Goal: Task Accomplishment & Management: Use online tool/utility

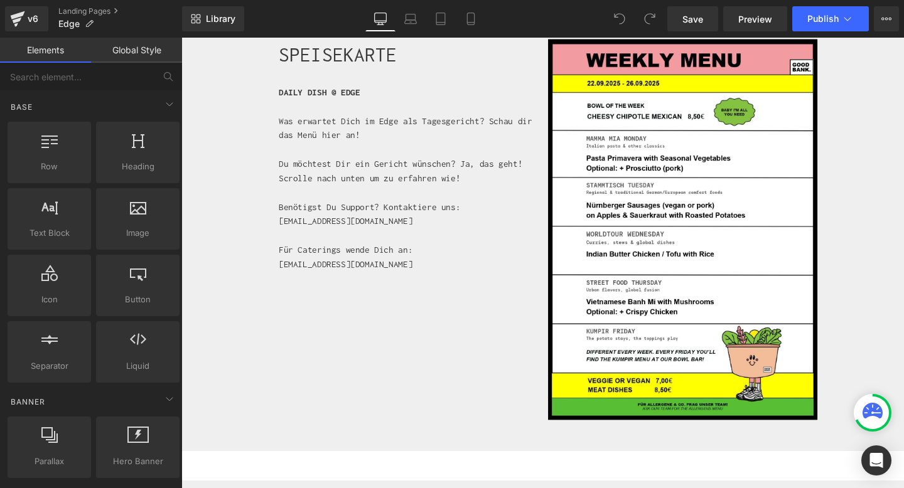
scroll to position [431, 0]
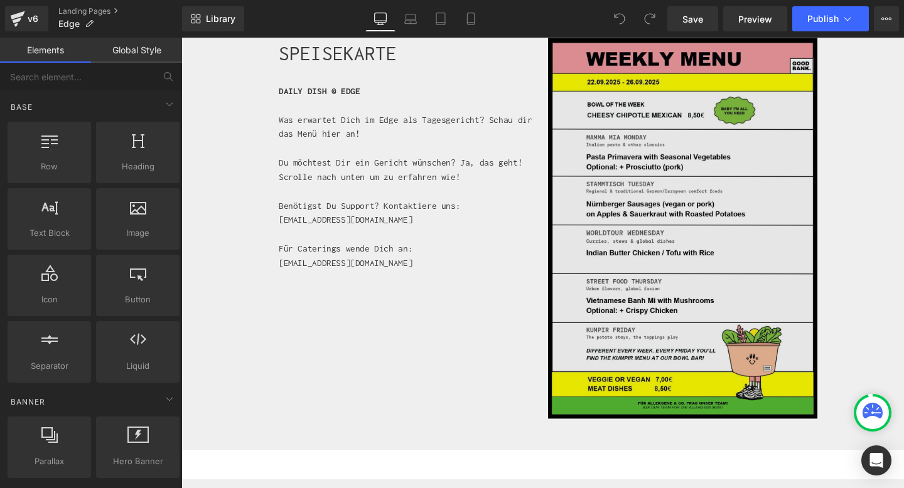
click at [701, 235] on div "Image" at bounding box center [708, 238] width 283 height 401
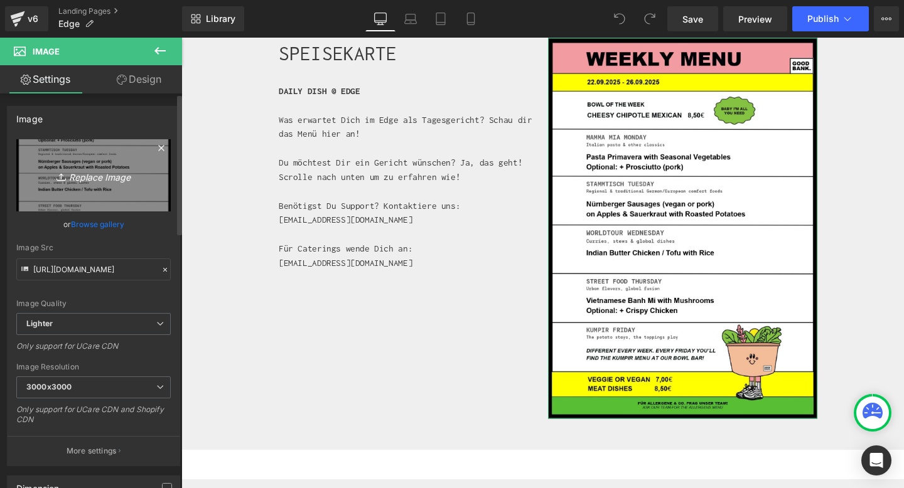
click at [69, 166] on link "Replace Image" at bounding box center [93, 175] width 154 height 72
type input "C:\fakepath\CW_40.jpeg"
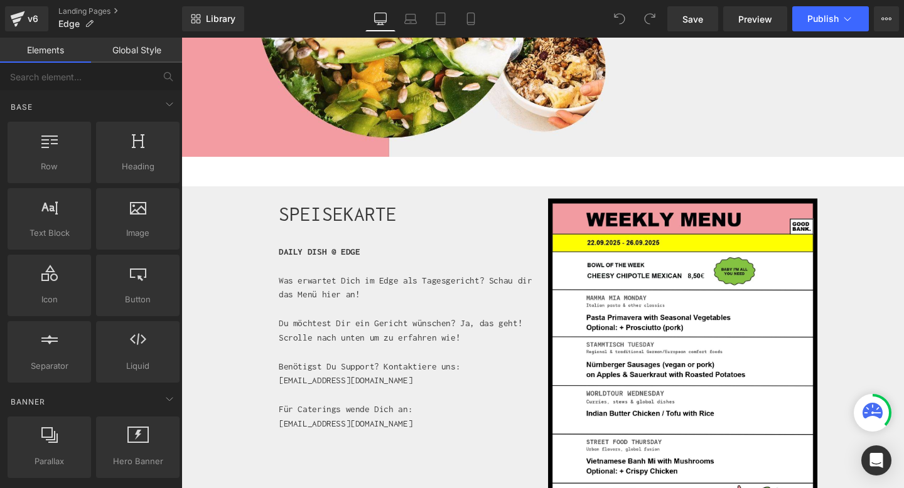
scroll to position [268, 0]
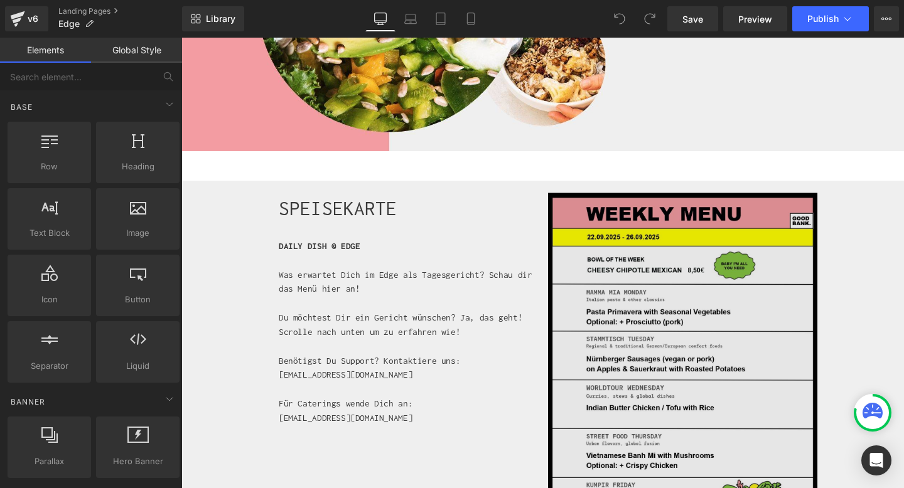
click at [704, 340] on img at bounding box center [708, 401] width 283 height 401
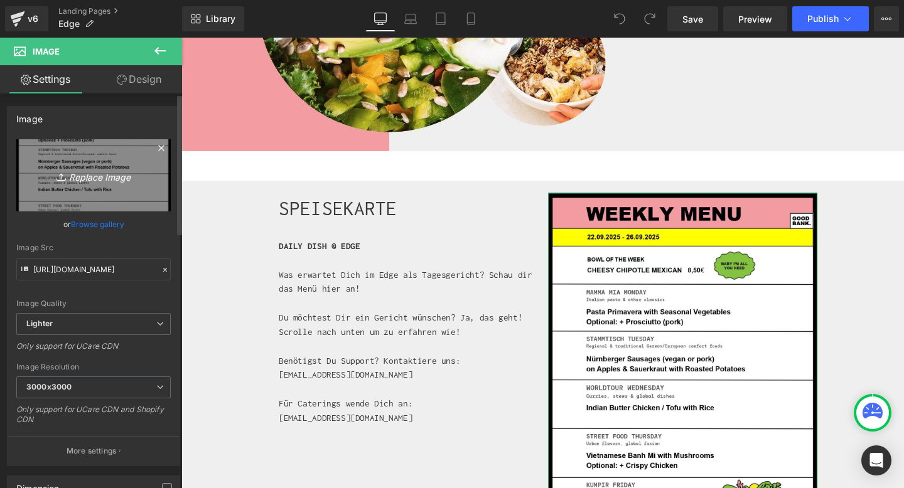
click at [116, 189] on link "Replace Image" at bounding box center [93, 175] width 154 height 72
type input "C:\fakepath\CW_40.jpeg"
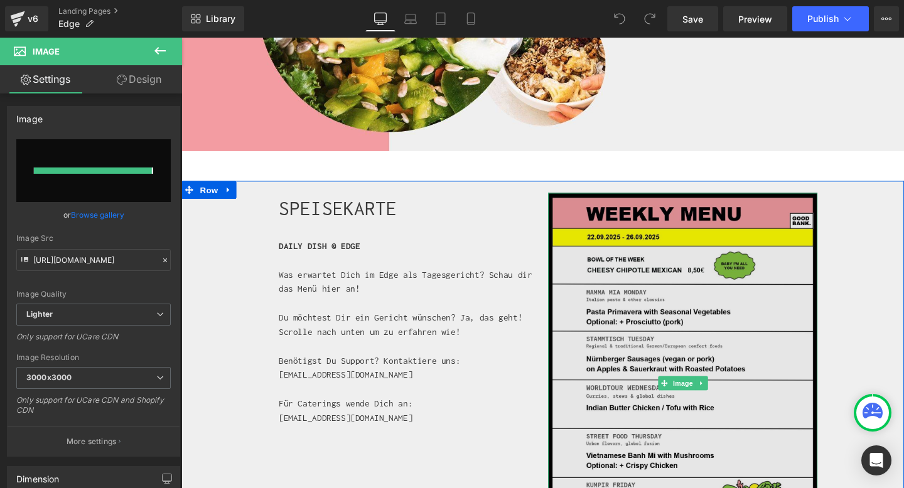
type input "https://ucarecdn.com/b3b61248-7502-4f53-a80a-55a9ea6f404c/-/format/auto/-/previ…"
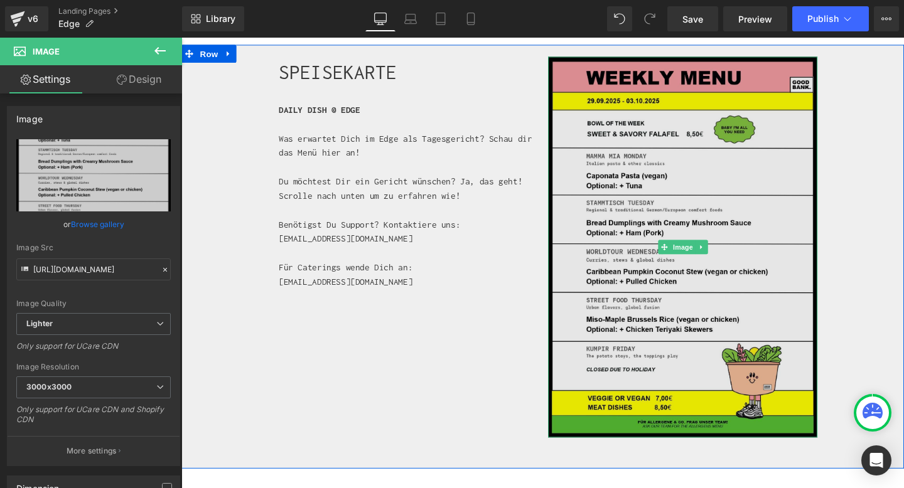
scroll to position [414, 0]
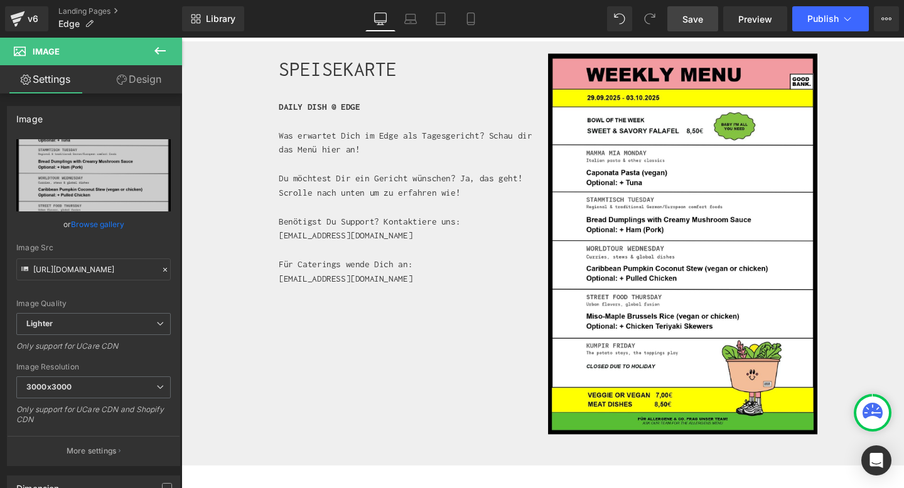
click at [691, 18] on span "Save" at bounding box center [692, 19] width 21 height 13
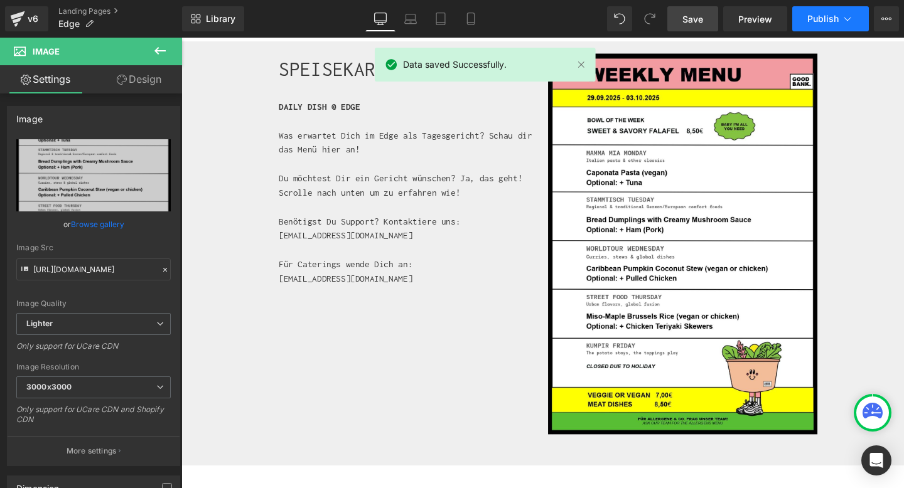
click at [833, 17] on span "Publish" at bounding box center [822, 19] width 31 height 10
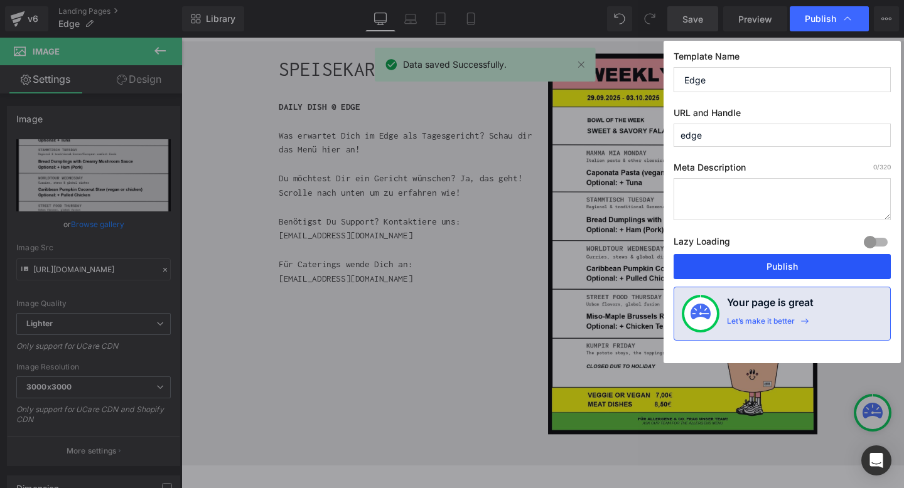
click at [736, 259] on button "Publish" at bounding box center [782, 266] width 217 height 25
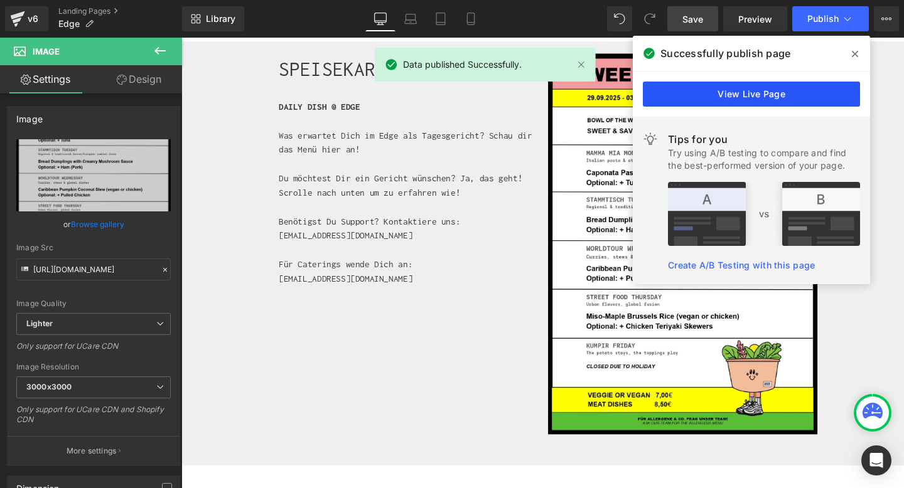
click at [735, 91] on link "View Live Page" at bounding box center [751, 94] width 217 height 25
